Goal: Information Seeking & Learning: Find specific fact

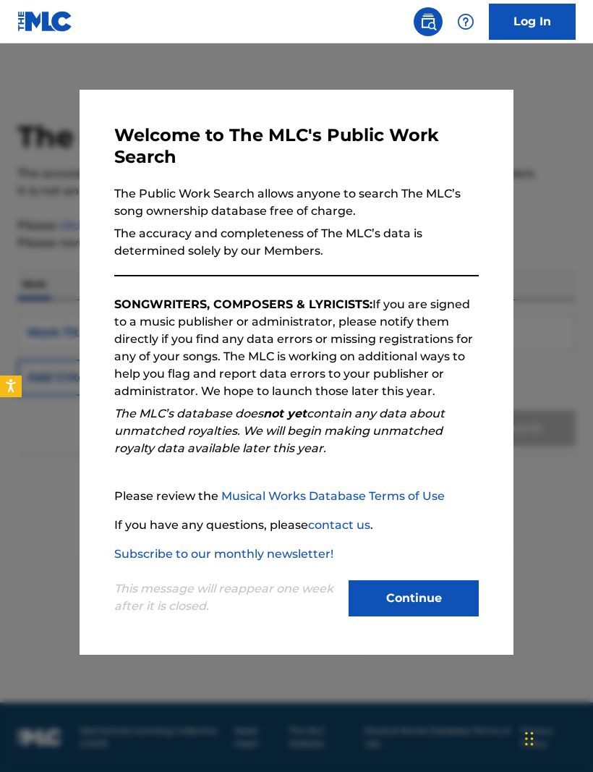
click at [407, 603] on button "Continue" at bounding box center [414, 598] width 130 height 36
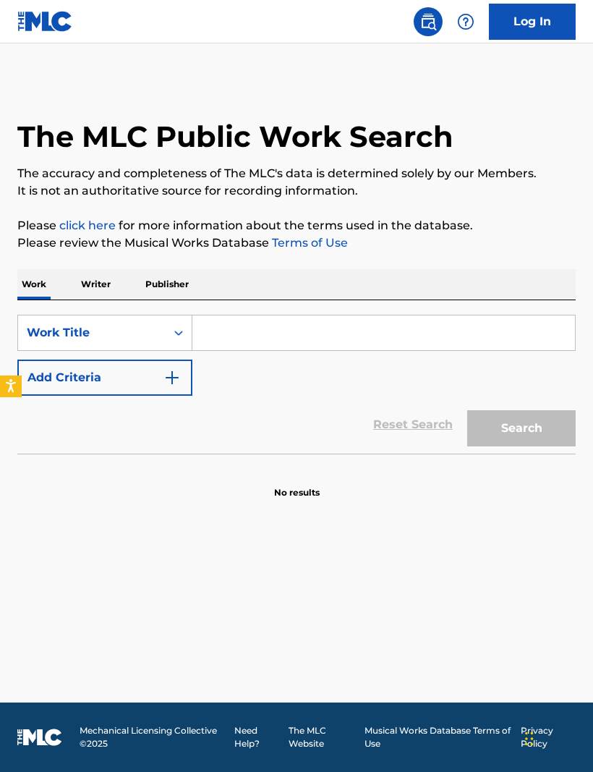
click at [93, 289] on p "Writer" at bounding box center [96, 284] width 38 height 30
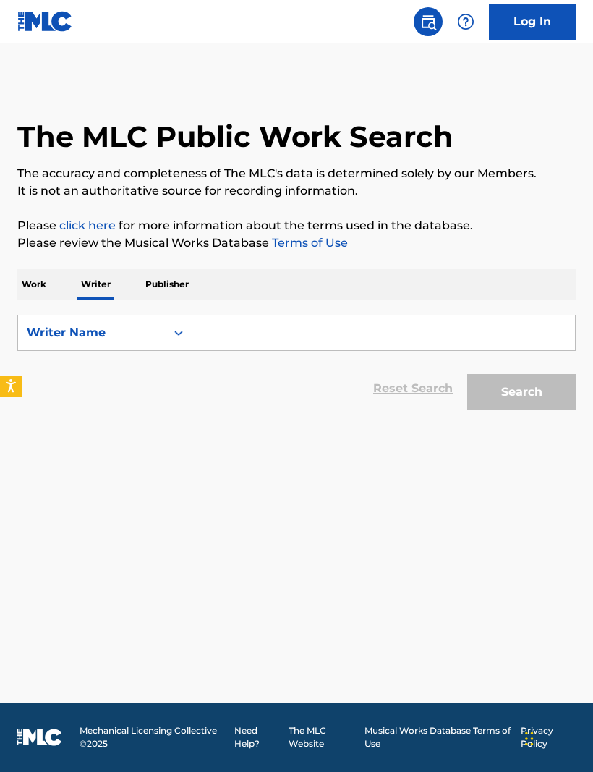
click at [240, 335] on input "Search Form" at bounding box center [384, 333] width 383 height 35
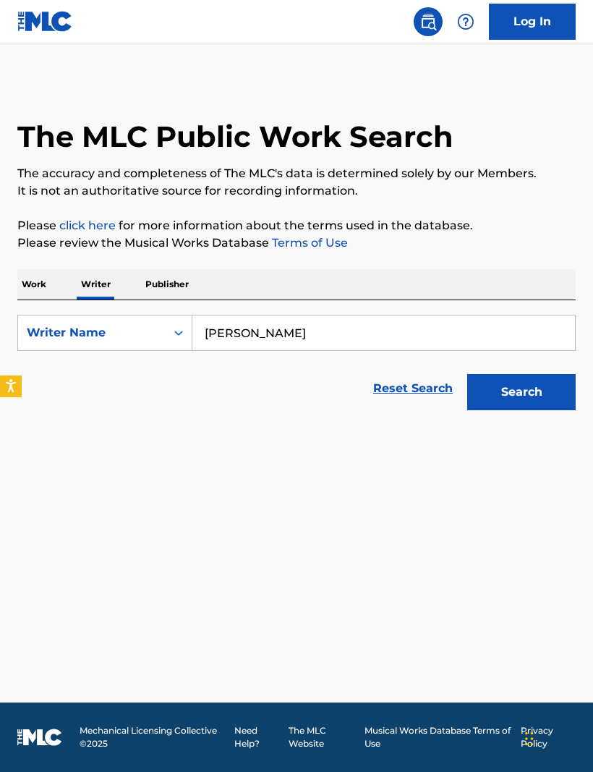
type input "[PERSON_NAME]"
click at [535, 393] on button "Search" at bounding box center [522, 392] width 109 height 36
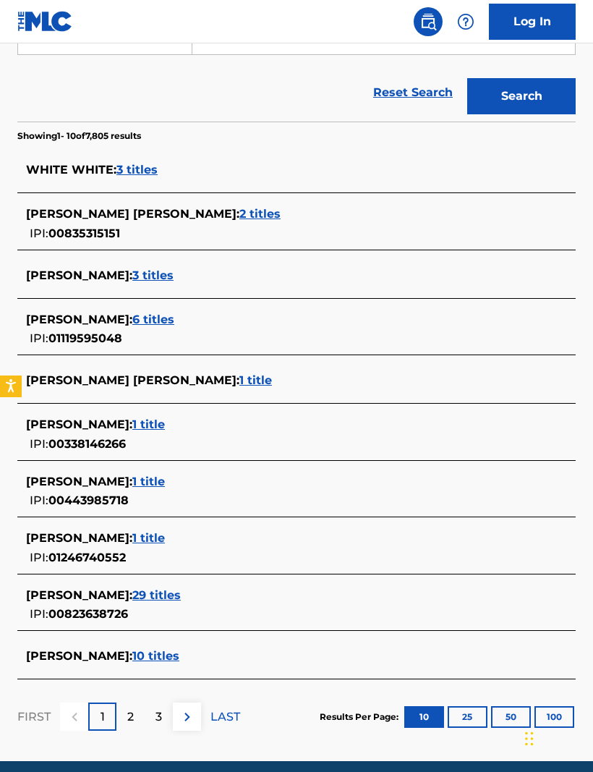
scroll to position [306, 0]
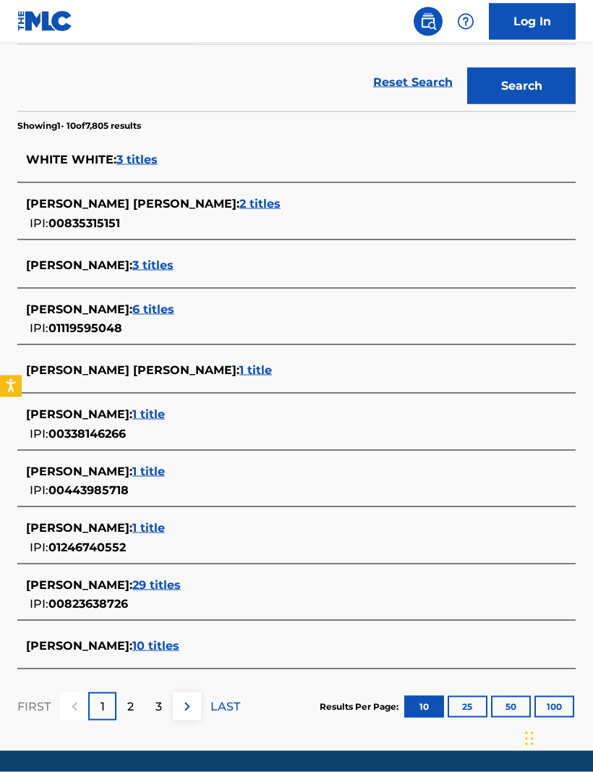
click at [138, 717] on div "2" at bounding box center [131, 707] width 28 height 28
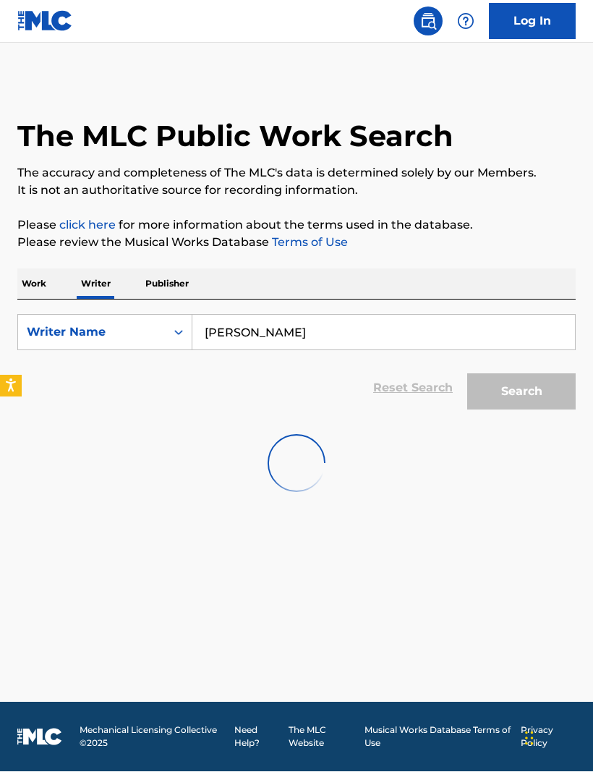
scroll to position [1, 0]
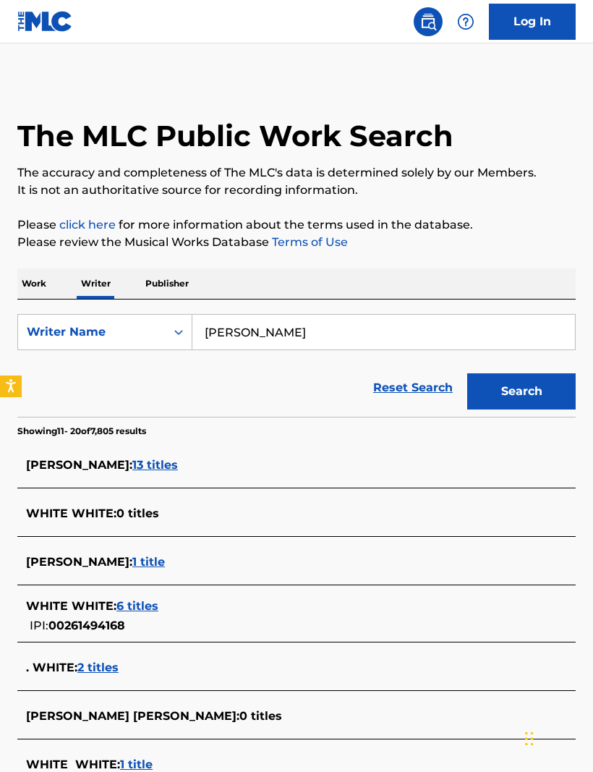
click at [522, 391] on button "Search" at bounding box center [522, 391] width 109 height 36
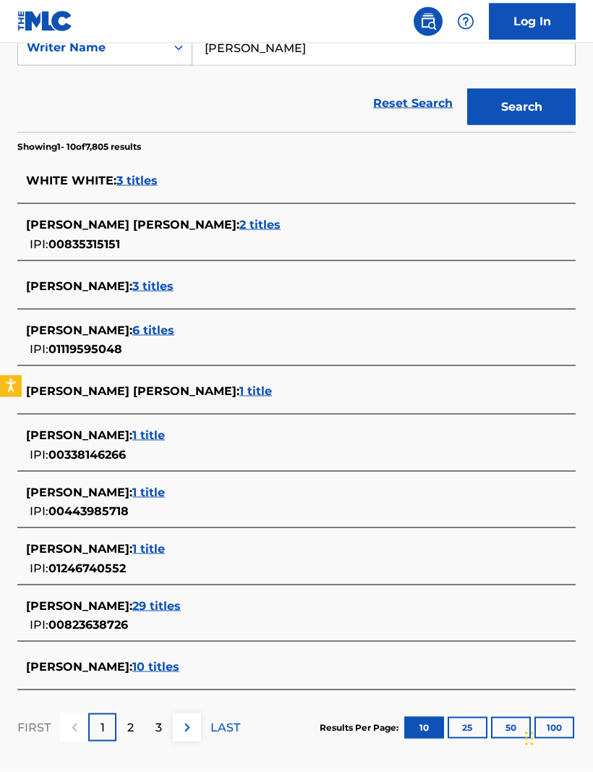
scroll to position [286, 0]
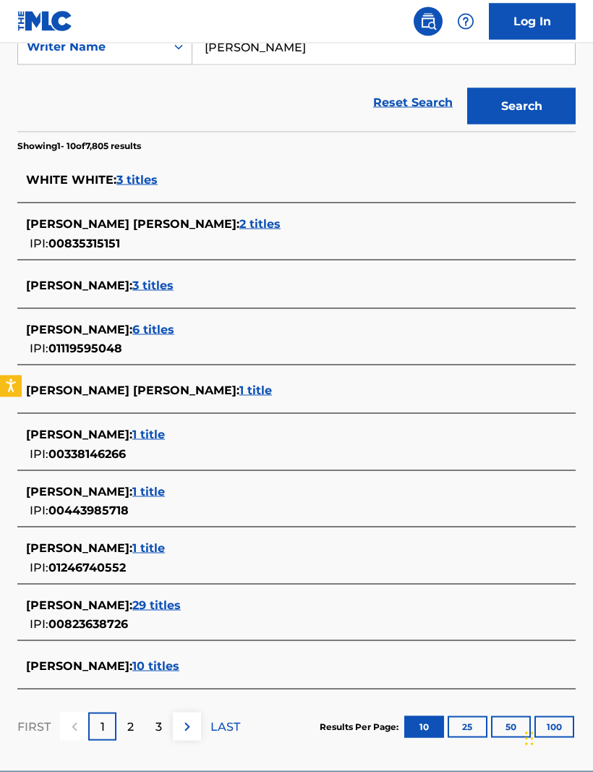
click at [140, 667] on span "10 titles" at bounding box center [155, 666] width 47 height 14
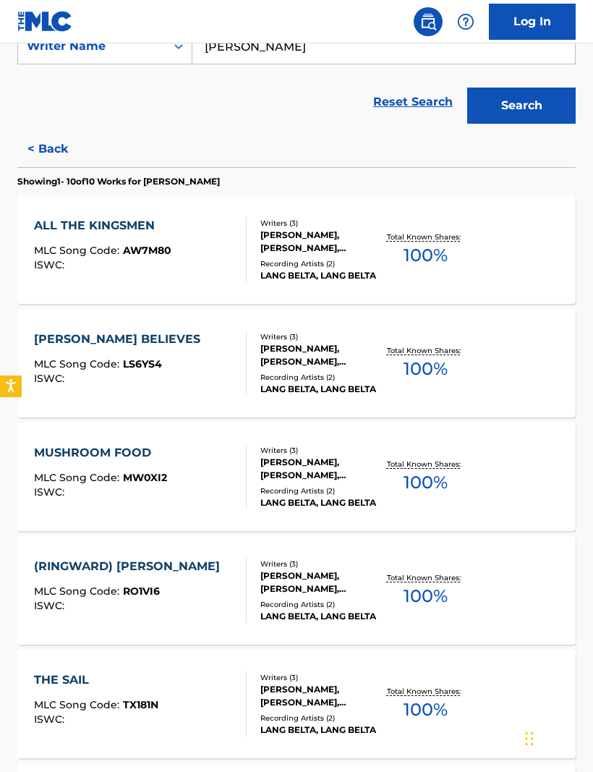
click at [44, 141] on button "< Back" at bounding box center [60, 149] width 87 height 36
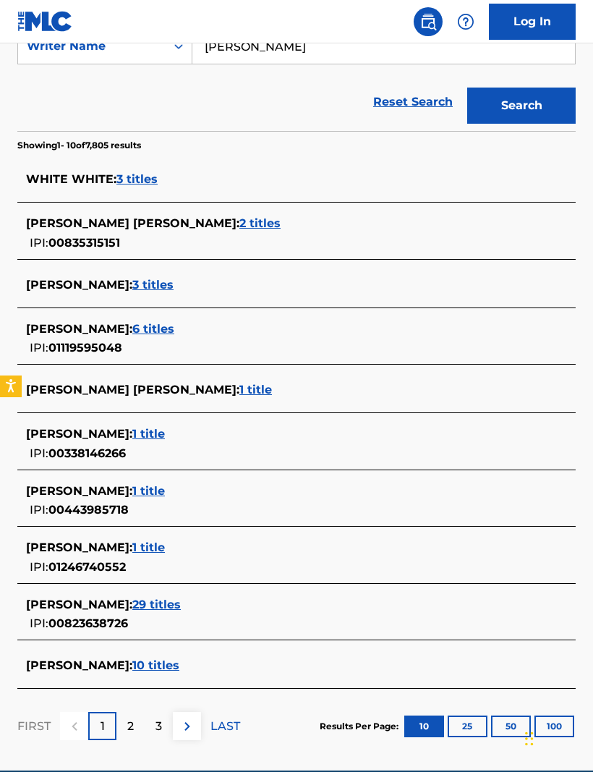
click at [135, 549] on span "1 title" at bounding box center [148, 548] width 33 height 14
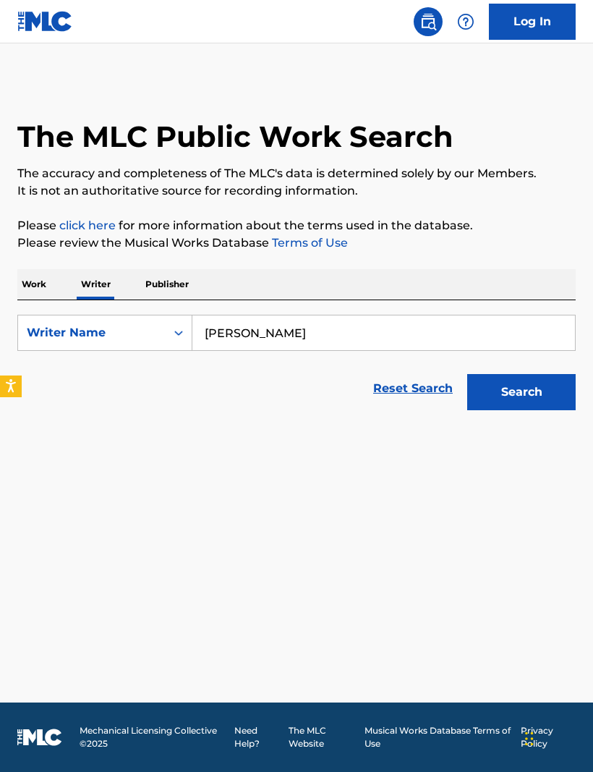
scroll to position [0, 0]
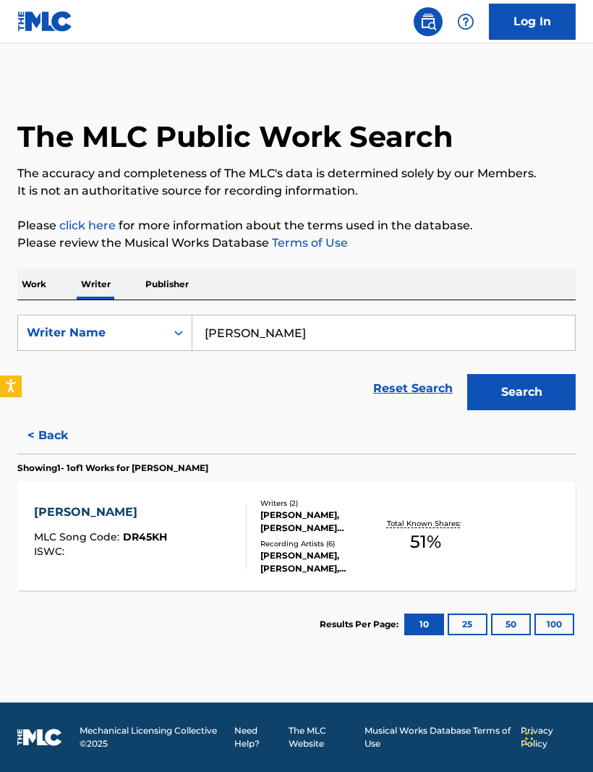
click at [48, 436] on button "< Back" at bounding box center [60, 436] width 87 height 36
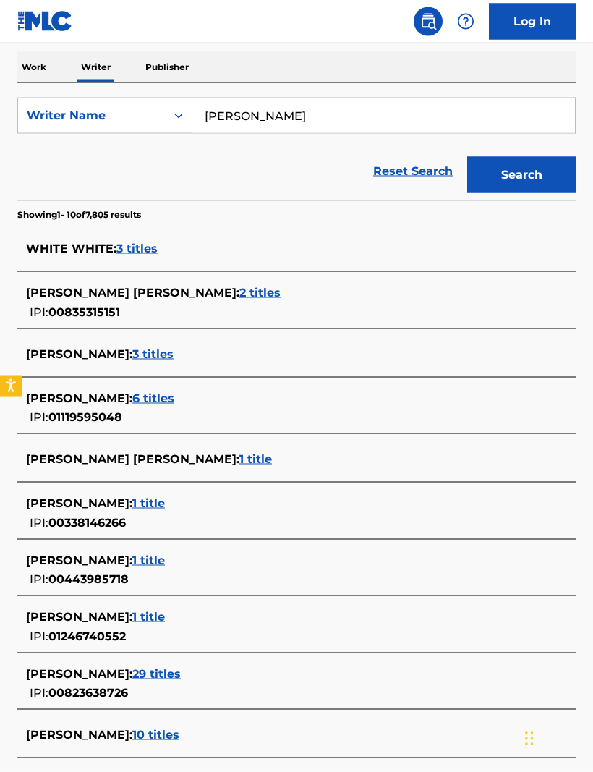
scroll to position [222, 0]
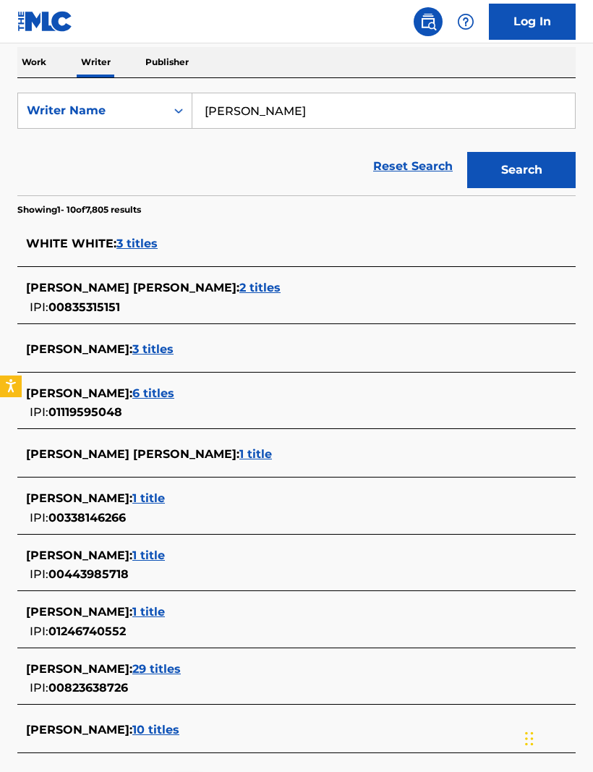
click at [136, 397] on span "6 titles" at bounding box center [153, 393] width 42 height 14
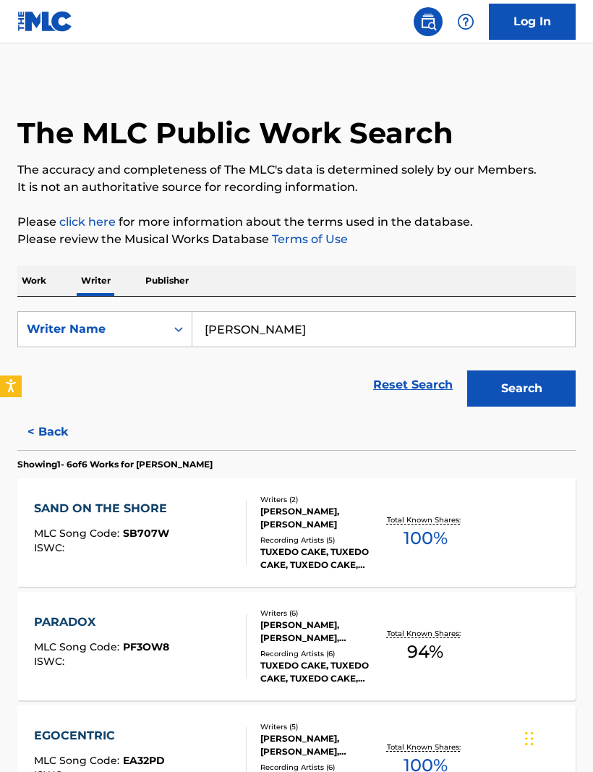
scroll to position [0, 0]
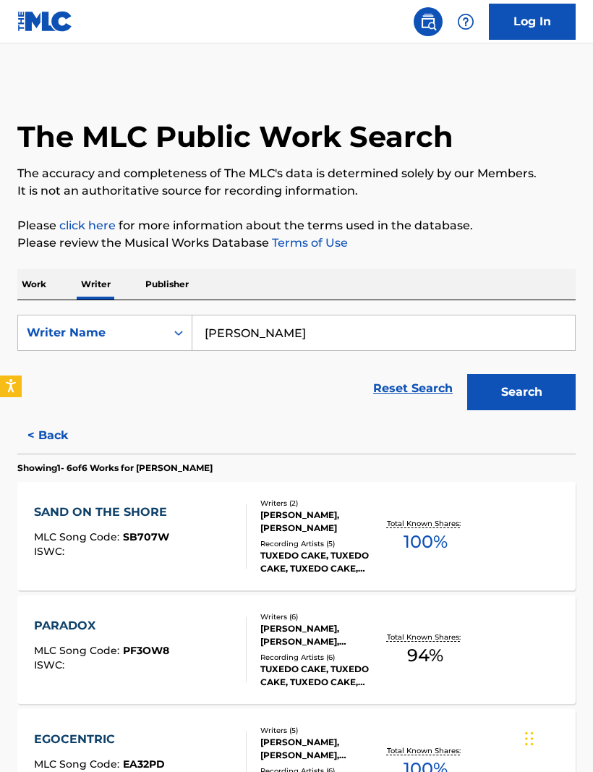
click at [424, 28] on img at bounding box center [428, 21] width 17 height 17
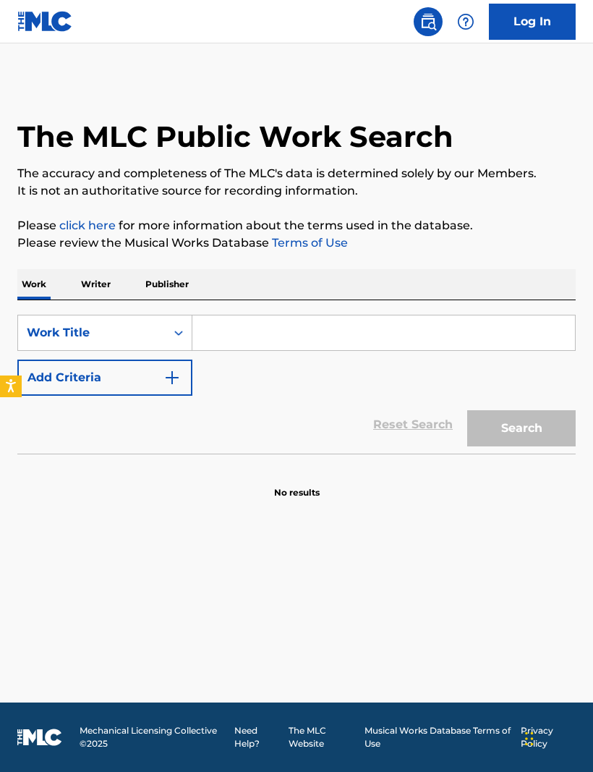
click at [38, 24] on img at bounding box center [45, 21] width 56 height 21
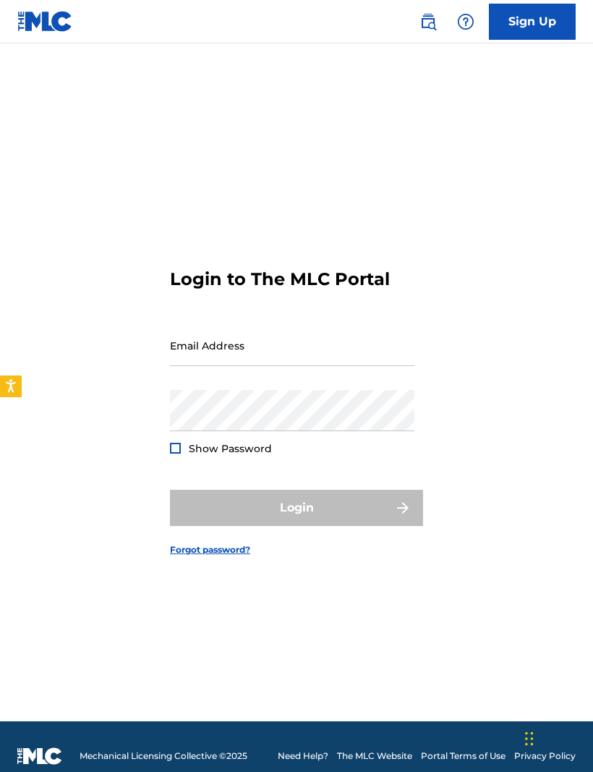
click at [471, 18] on img at bounding box center [465, 21] width 17 height 17
click at [452, 30] on link "Contact us" at bounding box center [466, 12] width 123 height 35
